Goal: Task Accomplishment & Management: Use online tool/utility

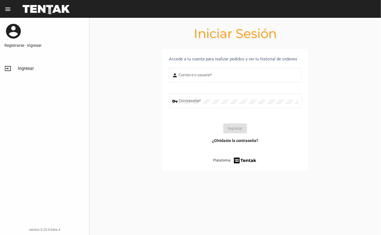
type input "DANKEHMB"
click at [228, 125] on button "Ingresar" at bounding box center [235, 129] width 24 height 10
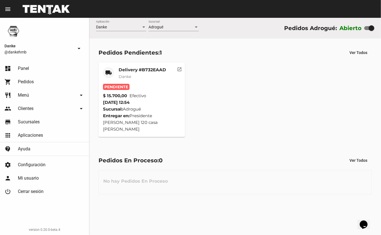
click at [125, 68] on mat-card-title "Delivery #B732EAAD" at bounding box center [142, 70] width 47 height 6
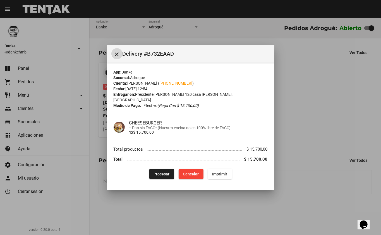
click at [155, 172] on span "Procesar" at bounding box center [162, 174] width 16 height 4
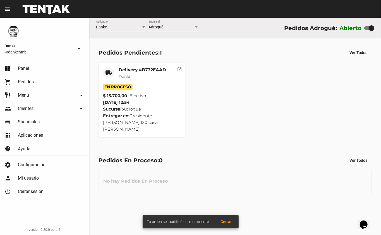
click at [126, 71] on mat-card-title "Delivery #B732EAAD" at bounding box center [142, 70] width 47 height 6
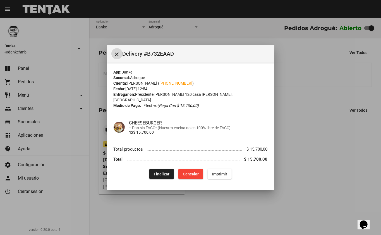
click at [310, 161] on div at bounding box center [190, 117] width 381 height 235
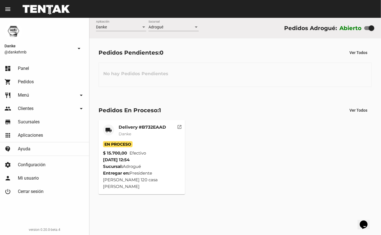
click at [131, 128] on mat-card-title "Delivery #B732EAAD" at bounding box center [142, 128] width 47 height 6
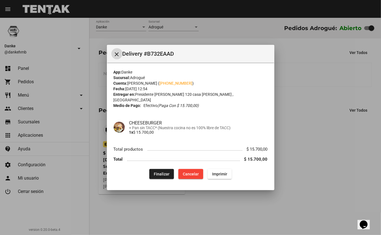
click at [161, 172] on span "Finalizar" at bounding box center [162, 174] width 16 height 4
